Goal: Task Accomplishment & Management: Use online tool/utility

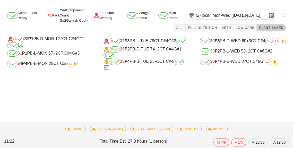
click at [173, 57] on div "K 29 P2 PB-D-TUE 74 +2 CT C#4 G#1 M" at bounding box center [147, 52] width 86 height 12
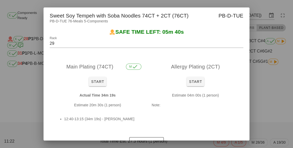
click at [264, 95] on div at bounding box center [146, 74] width 293 height 148
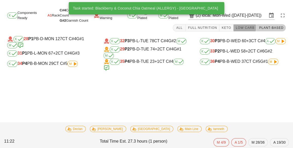
click at [243, 25] on button "Low Carb" at bounding box center [245, 27] width 23 height 7
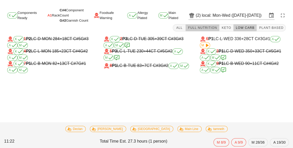
click at [205, 24] on button "Full Nutrition" at bounding box center [203, 27] width 34 height 7
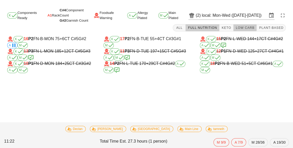
click at [251, 31] on button "Low Carb" at bounding box center [245, 27] width 23 height 7
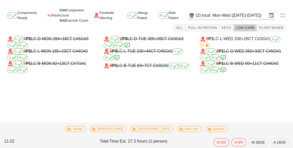
click at [231, 18] on input "local: Mon-Wed (Sep 29-Oct 1)" at bounding box center [234, 15] width 65 height 8
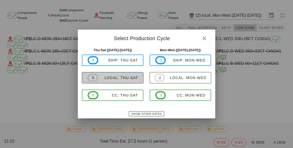
click at [133, 78] on div "local: Thu-Sat" at bounding box center [118, 78] width 40 height 4
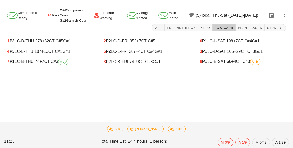
click at [60, 66] on div "7 P1 LC-B-THU 74 +7 CT C#3 A" at bounding box center [50, 62] width 94 height 10
click at [62, 65] on span "A" at bounding box center [63, 62] width 10 height 6
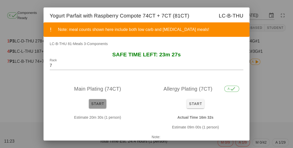
click at [93, 107] on button "Start" at bounding box center [98, 103] width 18 height 9
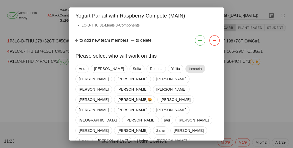
click at [189, 72] on span "tamneih" at bounding box center [195, 69] width 13 height 8
click at [117, 116] on span "[GEOGRAPHIC_DATA]" at bounding box center [98, 120] width 38 height 8
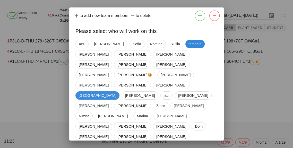
scroll to position [26, 0]
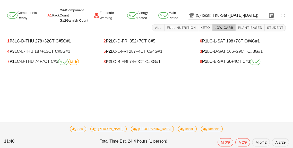
click at [73, 53] on div "4 P3 LC-L-THU 187 +13 CT C#5 G#1" at bounding box center [50, 51] width 86 height 5
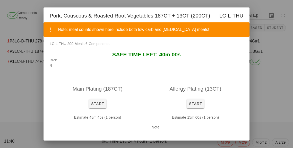
click at [26, 108] on div at bounding box center [146, 74] width 293 height 148
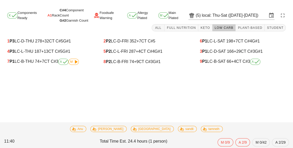
click at [29, 112] on div "K Components Ready A1 Rack C#4 Component Count G#2 Garnish Count Foodsafe Warni…" at bounding box center [146, 77] width 293 height 142
click at [77, 64] on icon at bounding box center [76, 62] width 6 height 6
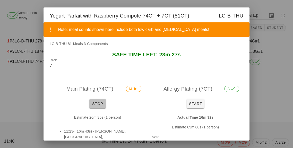
click at [95, 106] on span "Stop" at bounding box center [97, 104] width 12 height 4
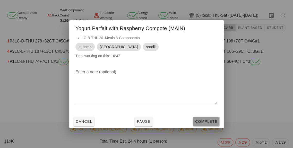
click at [201, 126] on button "Complete" at bounding box center [206, 121] width 27 height 9
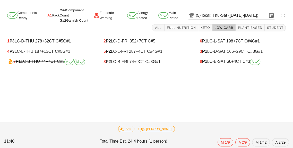
click at [248, 55] on div "3 P1 LC-D-SAT 166 +29 CT C#3 G#1" at bounding box center [243, 51] width 94 height 10
click at [260, 61] on icon at bounding box center [257, 62] width 6 height 6
type input "9"
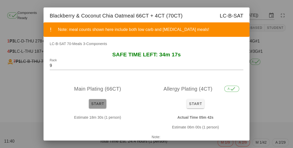
click at [99, 104] on span "Start" at bounding box center [97, 104] width 13 height 4
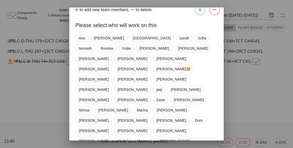
scroll to position [35, 0]
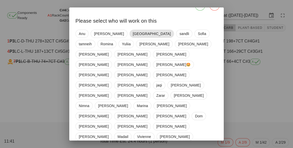
click at [133, 35] on span "[GEOGRAPHIC_DATA]" at bounding box center [152, 34] width 38 height 8
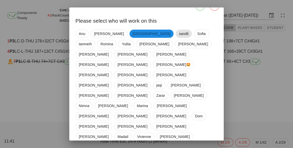
click at [179, 36] on span "sandli" at bounding box center [184, 34] width 10 height 8
click at [92, 40] on span "tamneih" at bounding box center [85, 44] width 13 height 8
